Goal: Task Accomplishment & Management: Manage account settings

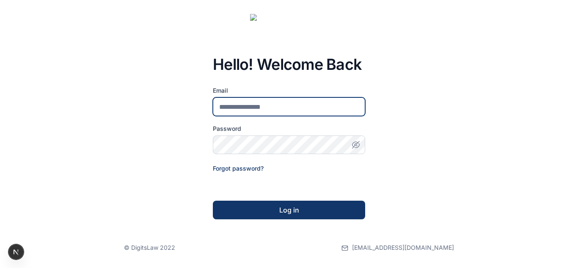
click at [297, 102] on input "email" at bounding box center [289, 106] width 152 height 19
type input "**********"
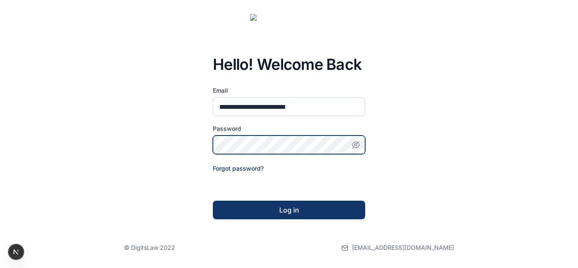
click at [213, 201] on button "Log in" at bounding box center [289, 210] width 152 height 19
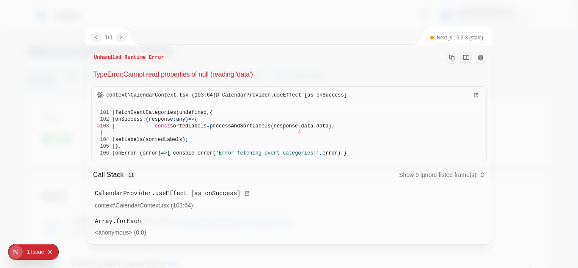
click at [449, 58] on icon "Copy Stack Trace" at bounding box center [452, 58] width 6 height 6
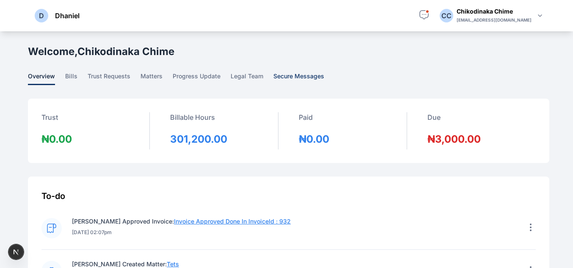
click at [307, 80] on span "secure messages" at bounding box center [298, 78] width 51 height 13
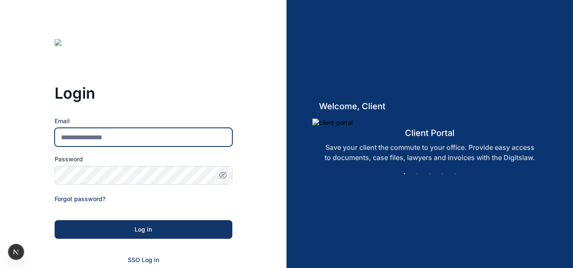
click at [149, 142] on input "Email" at bounding box center [144, 137] width 178 height 19
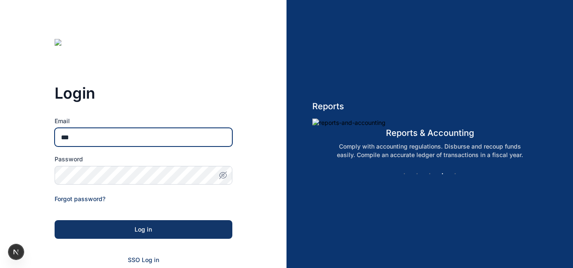
type input "**********"
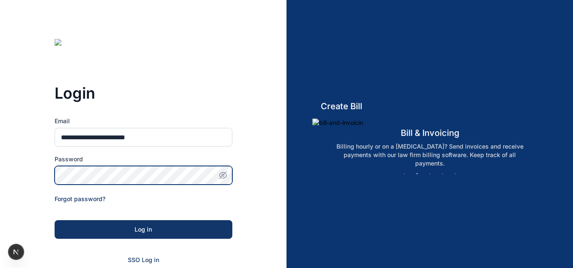
click at [55, 220] on button "Log in" at bounding box center [144, 229] width 178 height 19
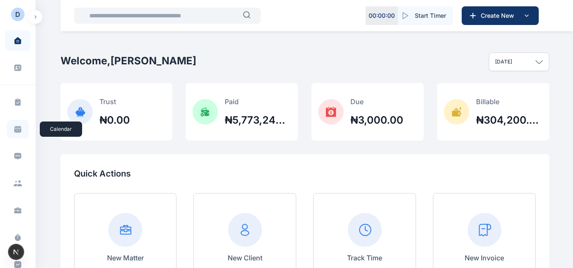
click at [17, 133] on icon at bounding box center [17, 130] width 7 height 4
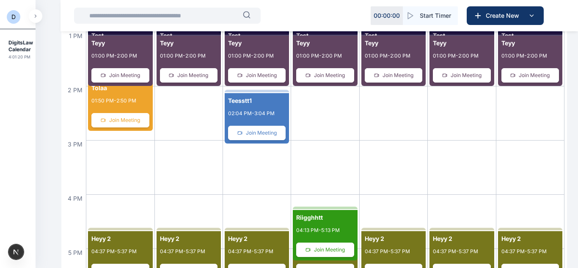
scroll to position [859, 0]
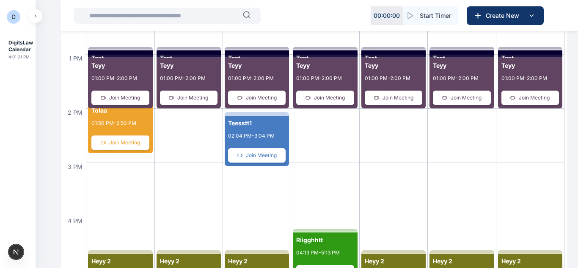
click at [245, 121] on h4 "Teesstt1" at bounding box center [257, 123] width 58 height 8
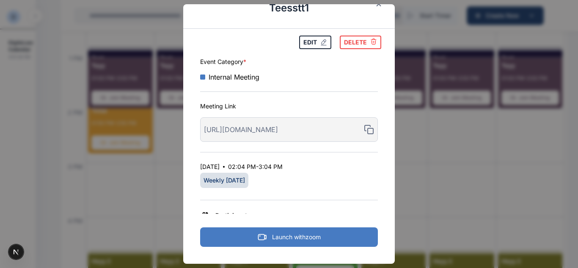
scroll to position [0, 0]
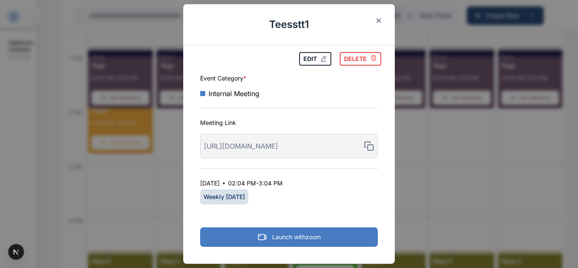
click at [376, 23] on icon "button" at bounding box center [378, 21] width 5 height 6
